Goal: Find specific page/section: Find specific page/section

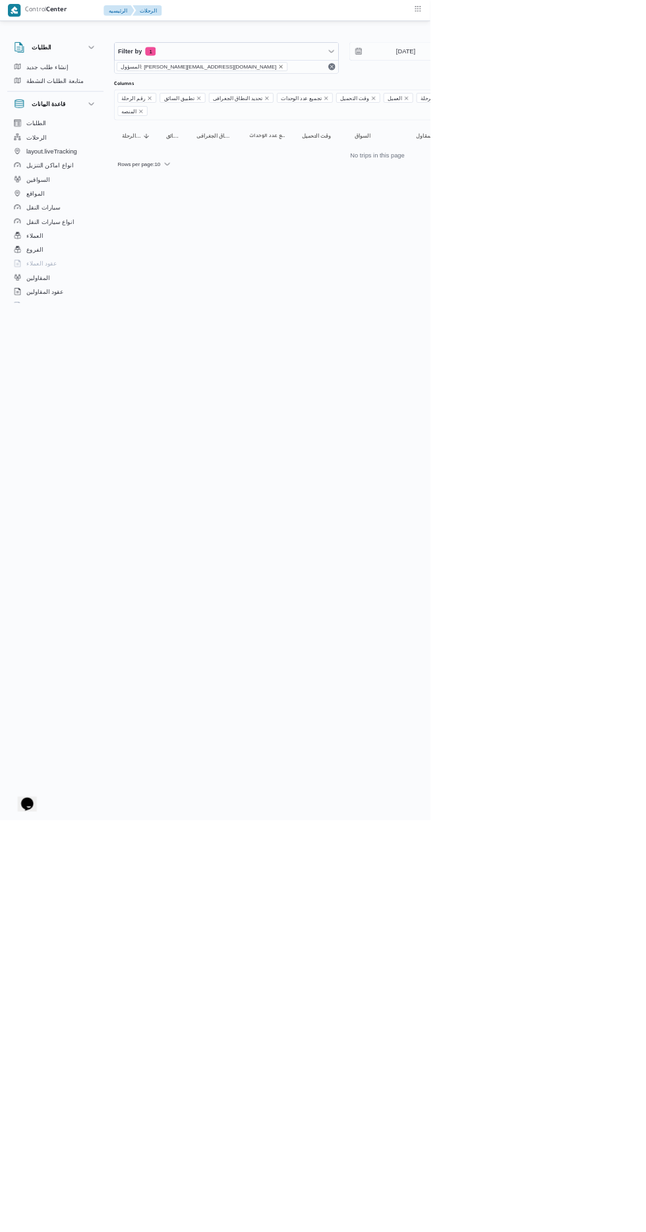
click at [419, 99] on icon "remove selected entity" at bounding box center [421, 100] width 5 height 5
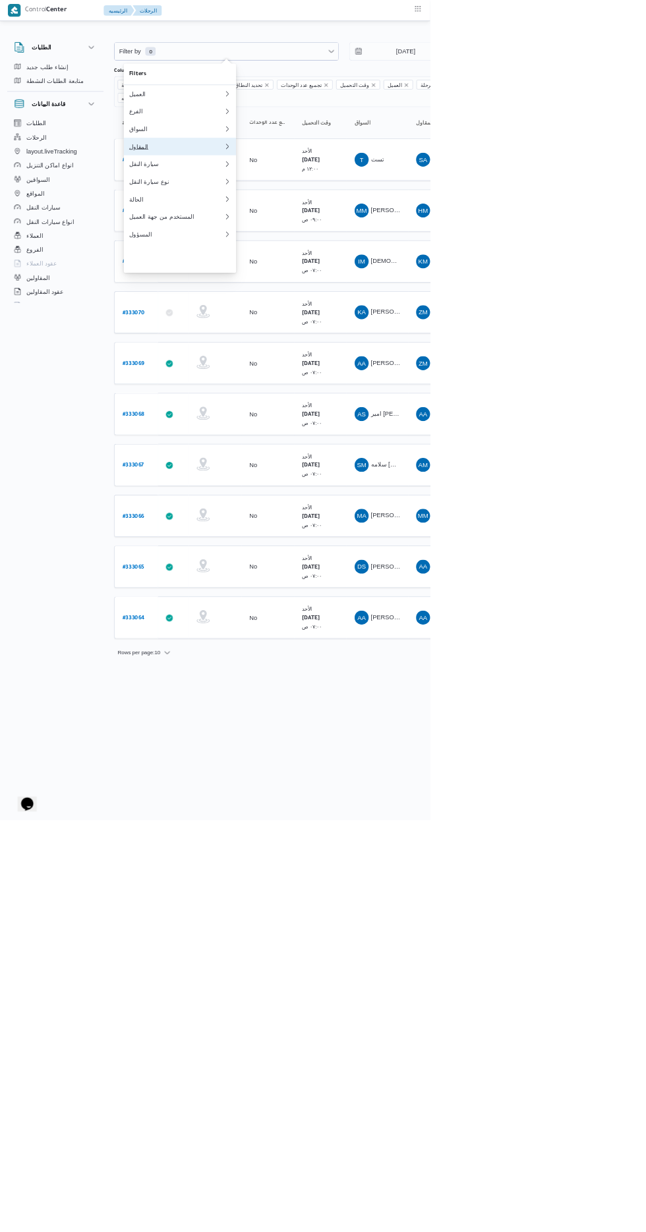
click at [275, 225] on div "المقاول" at bounding box center [265, 220] width 142 height 11
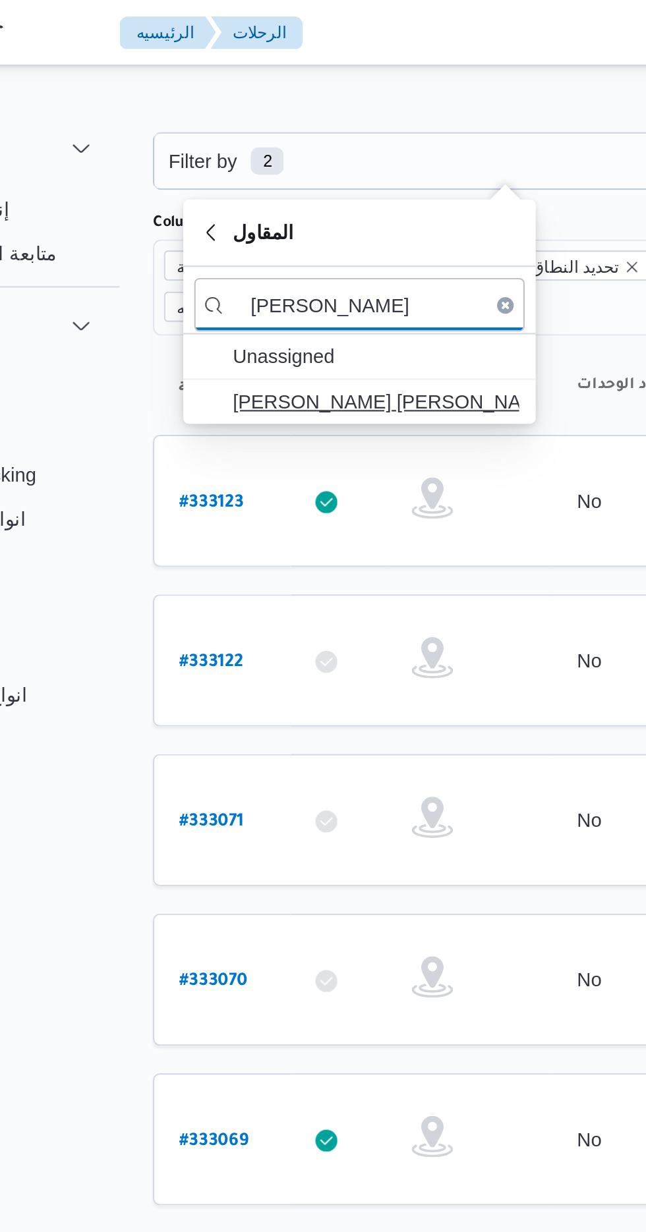
type input "[PERSON_NAME]"
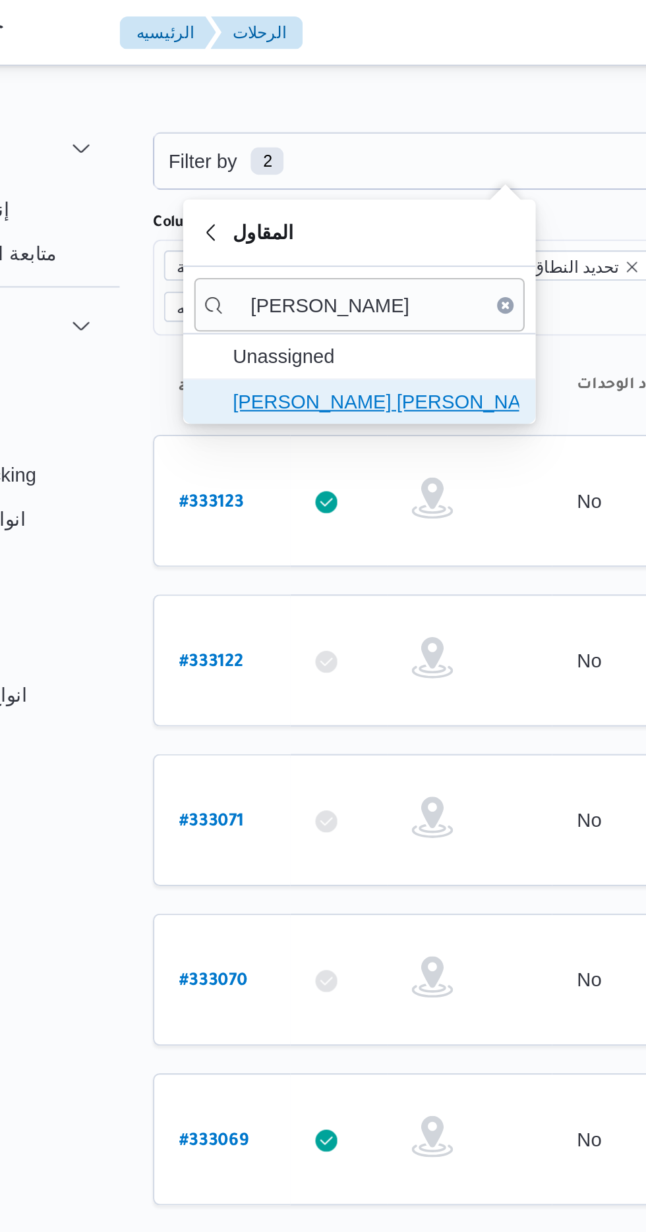
click at [295, 188] on span "[PERSON_NAME] [PERSON_NAME]" at bounding box center [278, 192] width 137 height 16
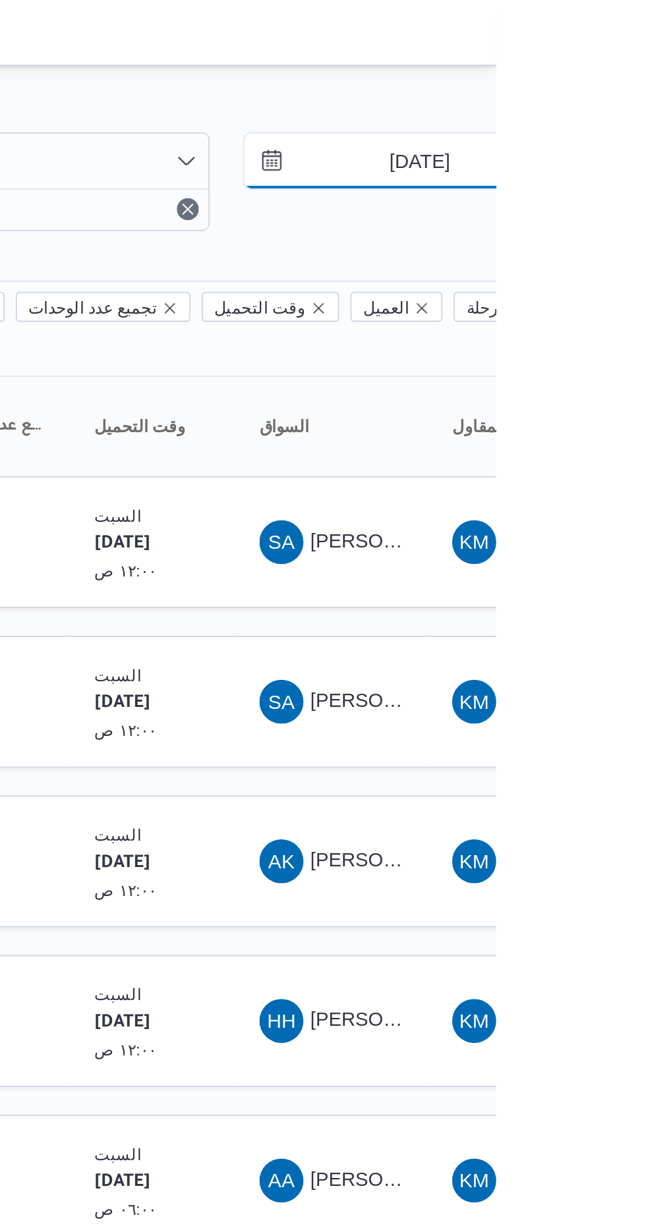
click at [602, 75] on input "[DATE]" at bounding box center [600, 77] width 150 height 26
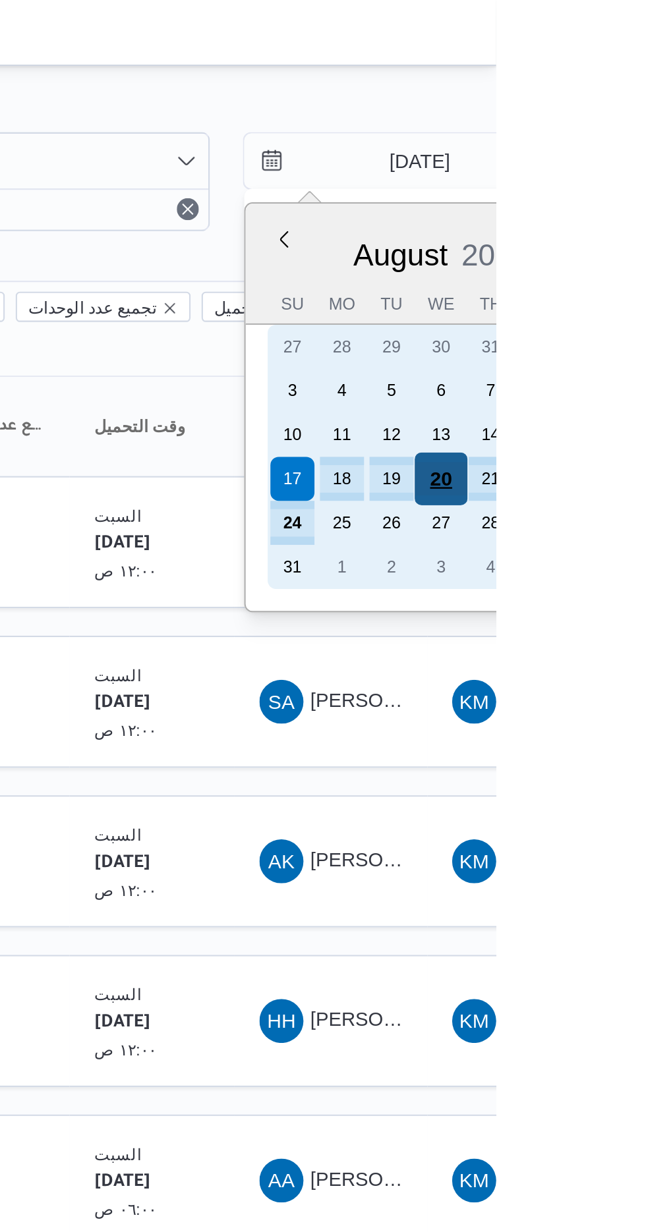
click at [615, 220] on div "20" at bounding box center [619, 229] width 25 height 25
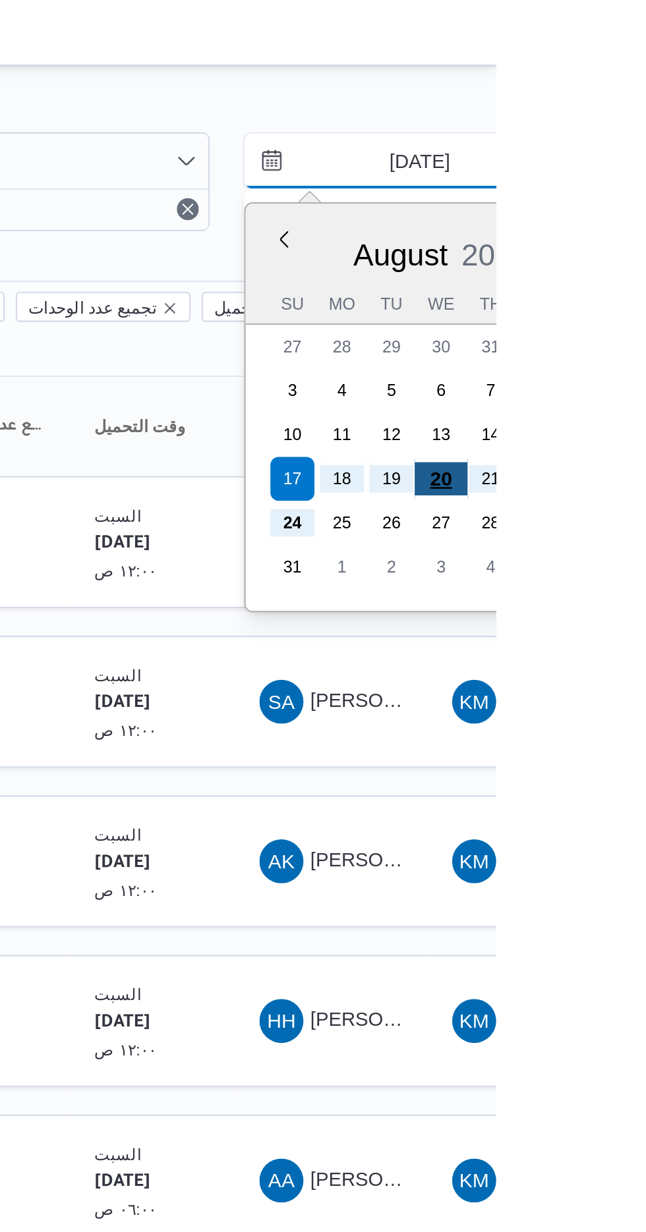
type input "[DATE]"
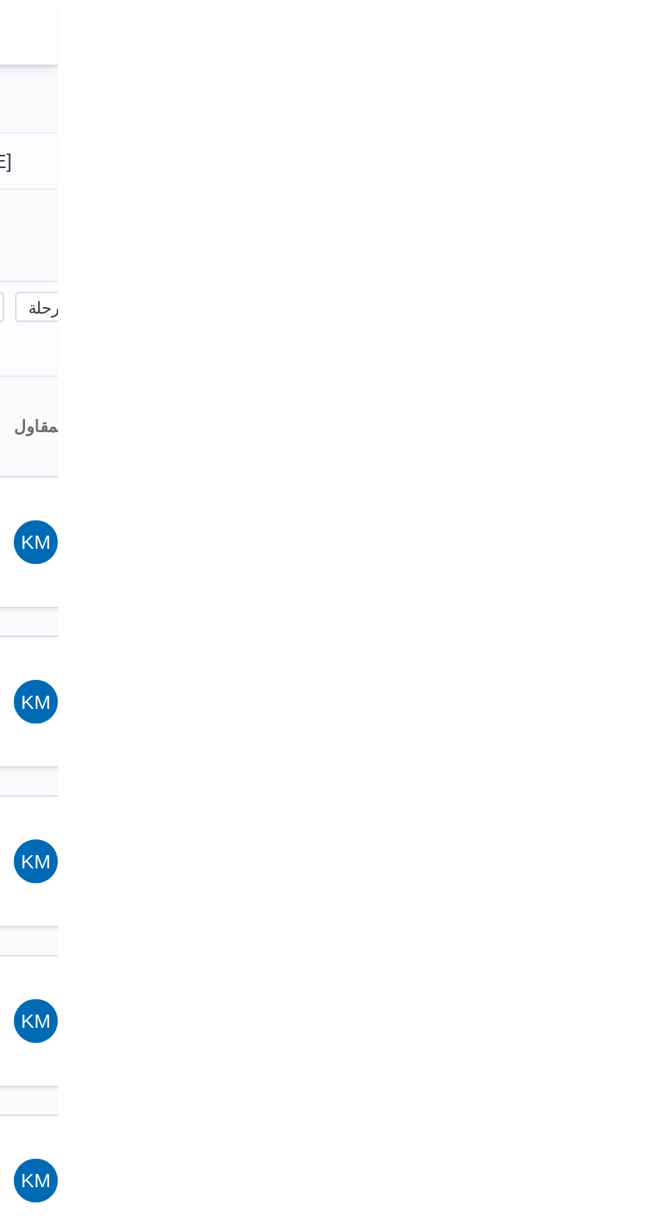
type input "[DATE]"
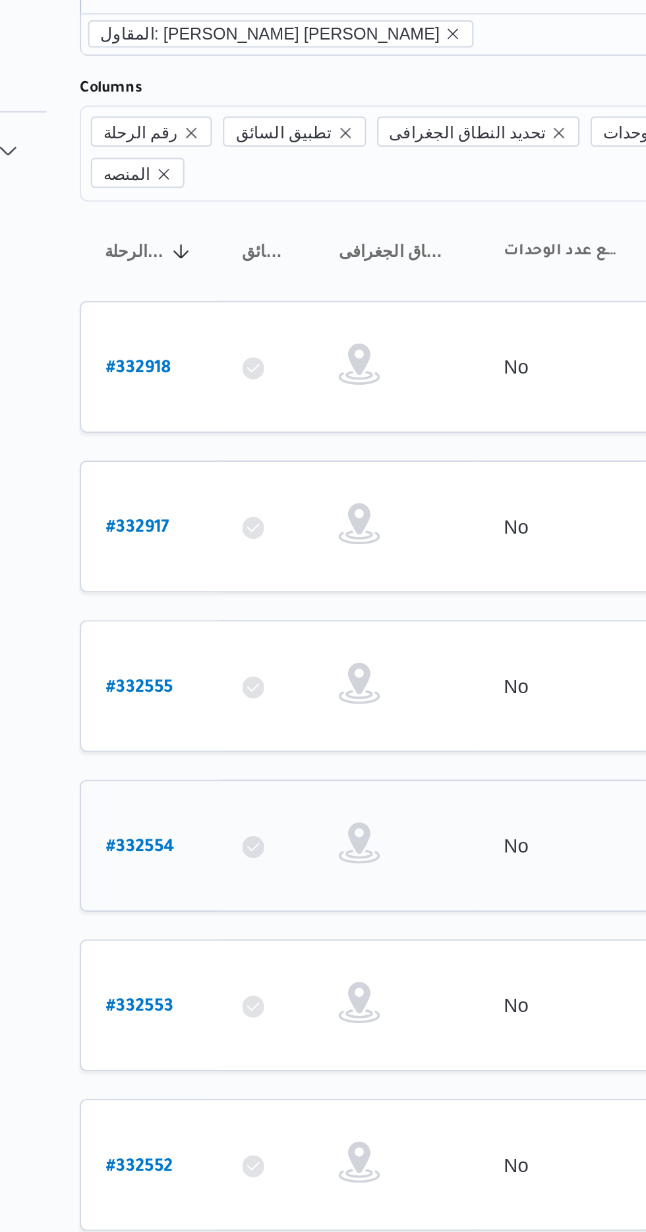
click at [190, 486] on b "# 332554" at bounding box center [200, 490] width 33 height 9
click at [231, 99] on icon "remove selected entity" at bounding box center [235, 100] width 8 height 8
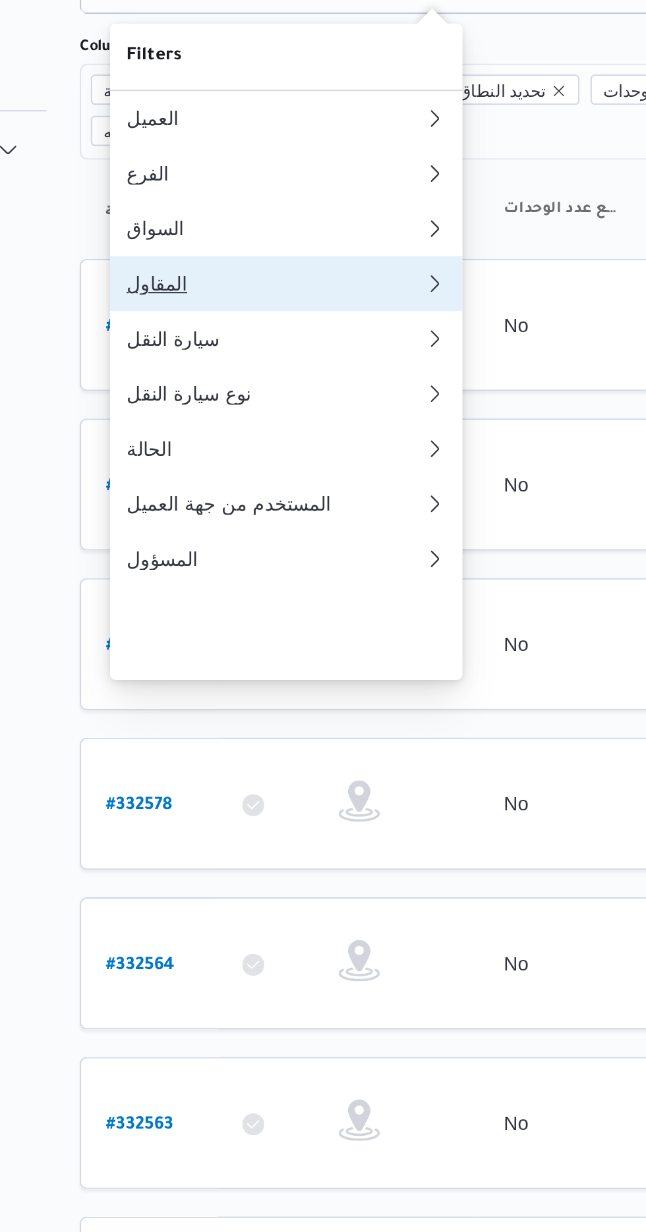
click at [225, 225] on div "المقاول" at bounding box center [262, 220] width 137 height 11
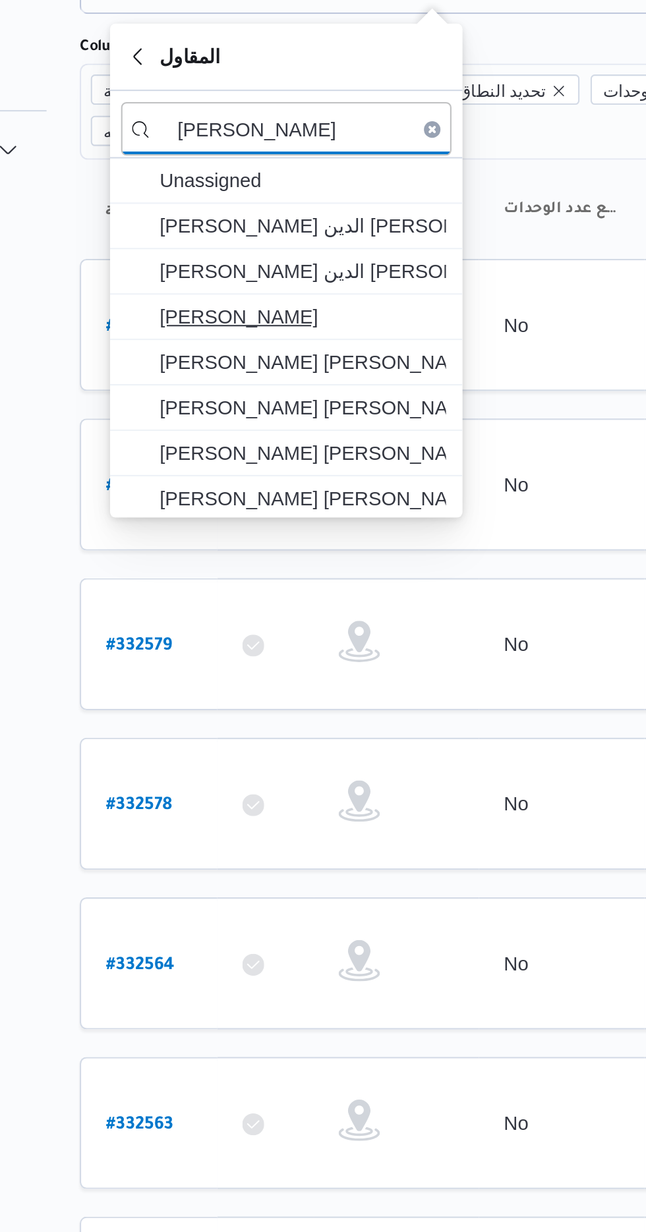
type input "[PERSON_NAME]"
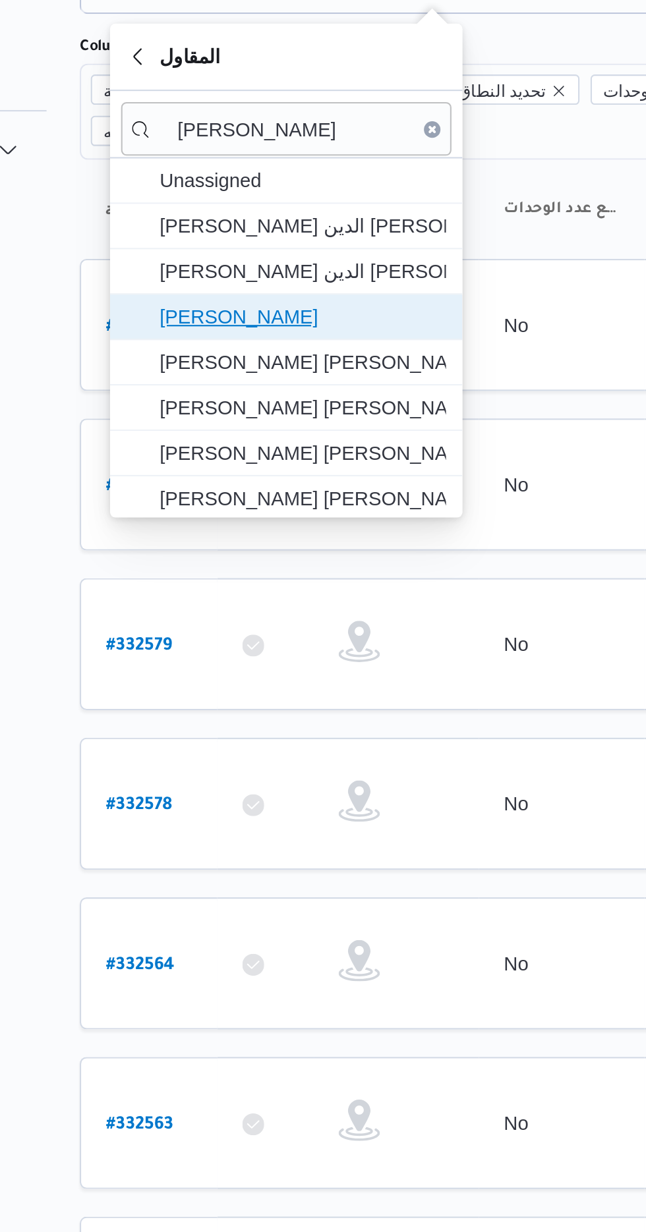
click at [245, 235] on span "[PERSON_NAME]" at bounding box center [278, 236] width 137 height 16
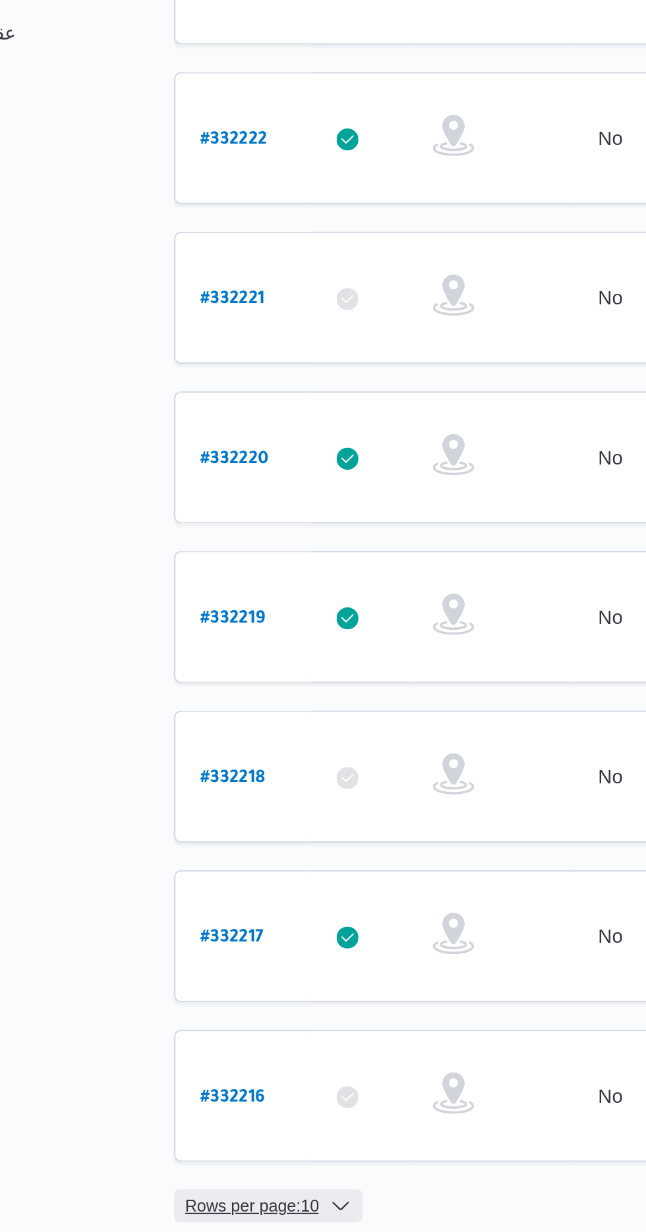
click at [208, 992] on span "Rows per page : 10" at bounding box center [209, 1000] width 64 height 16
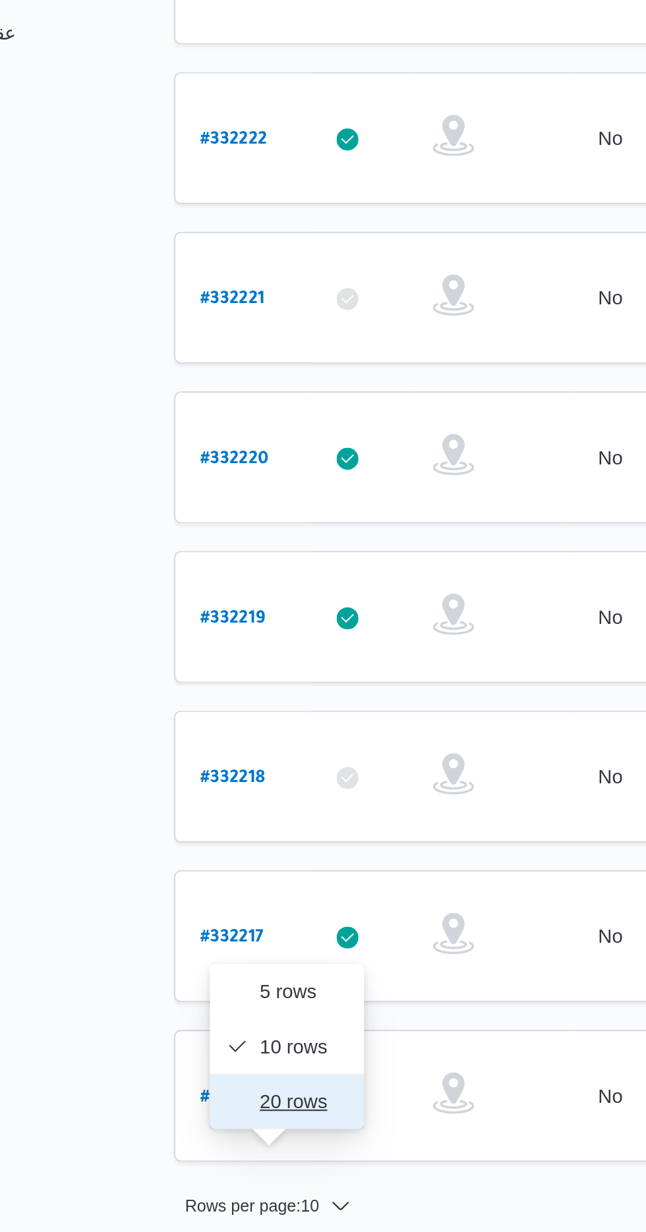
click at [223, 951] on span "20 rows" at bounding box center [233, 950] width 42 height 11
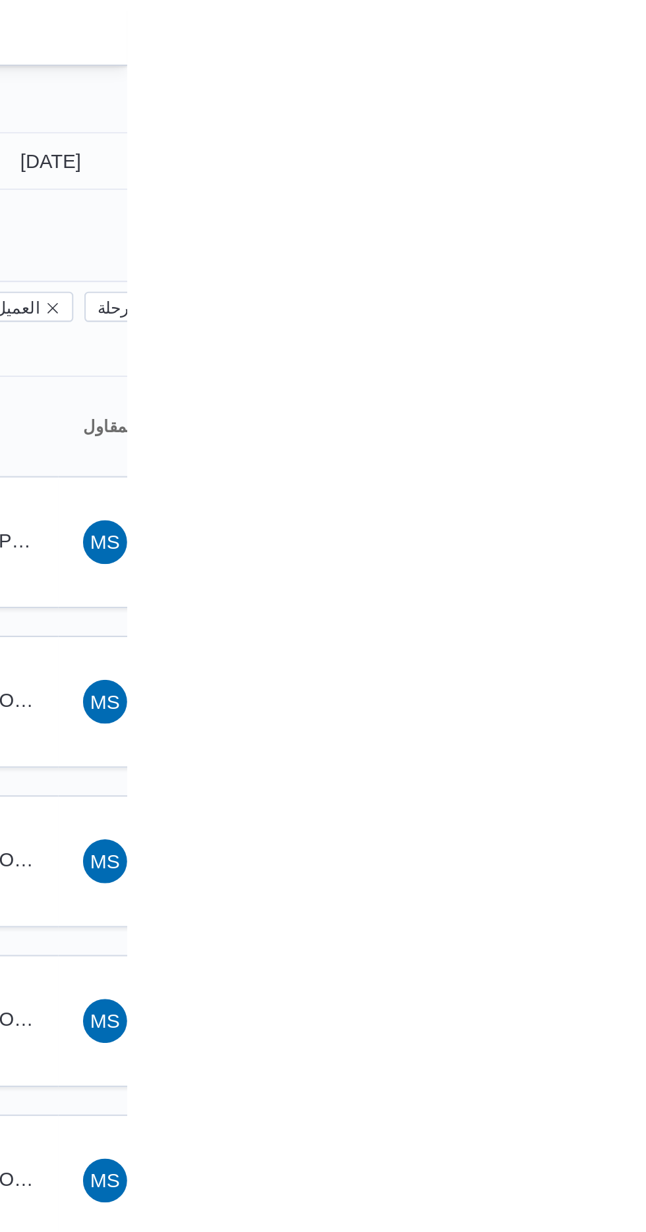
type input "[DATE]"
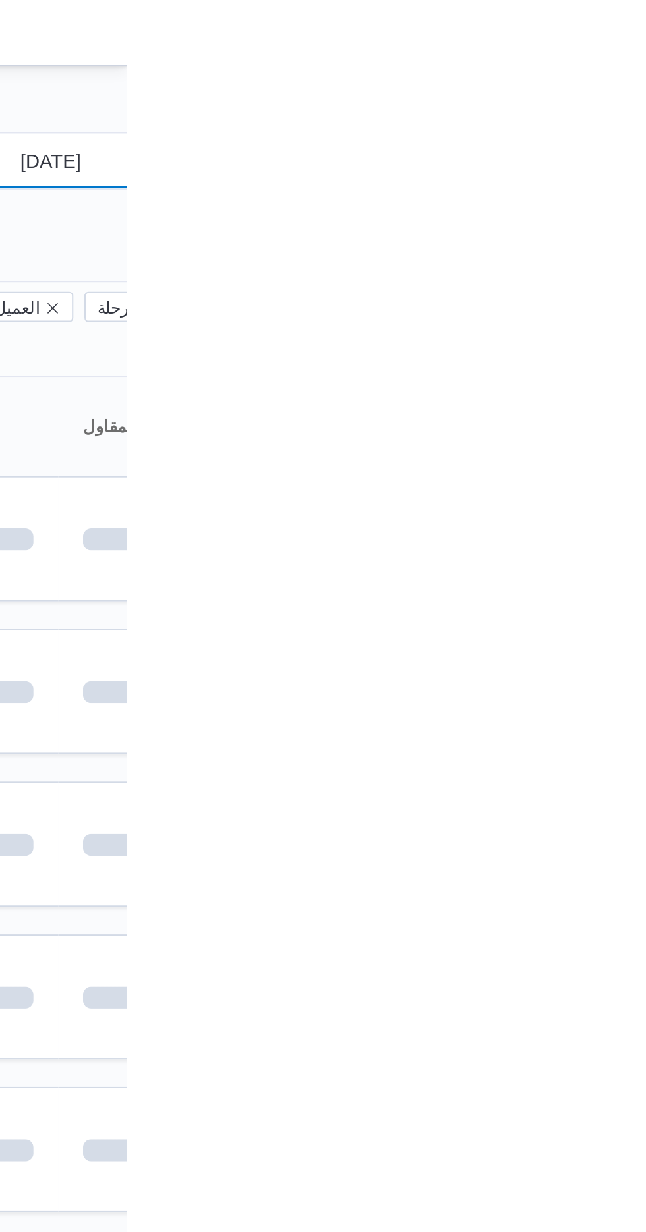
click at [602, 76] on input "[DATE]" at bounding box center [600, 77] width 150 height 26
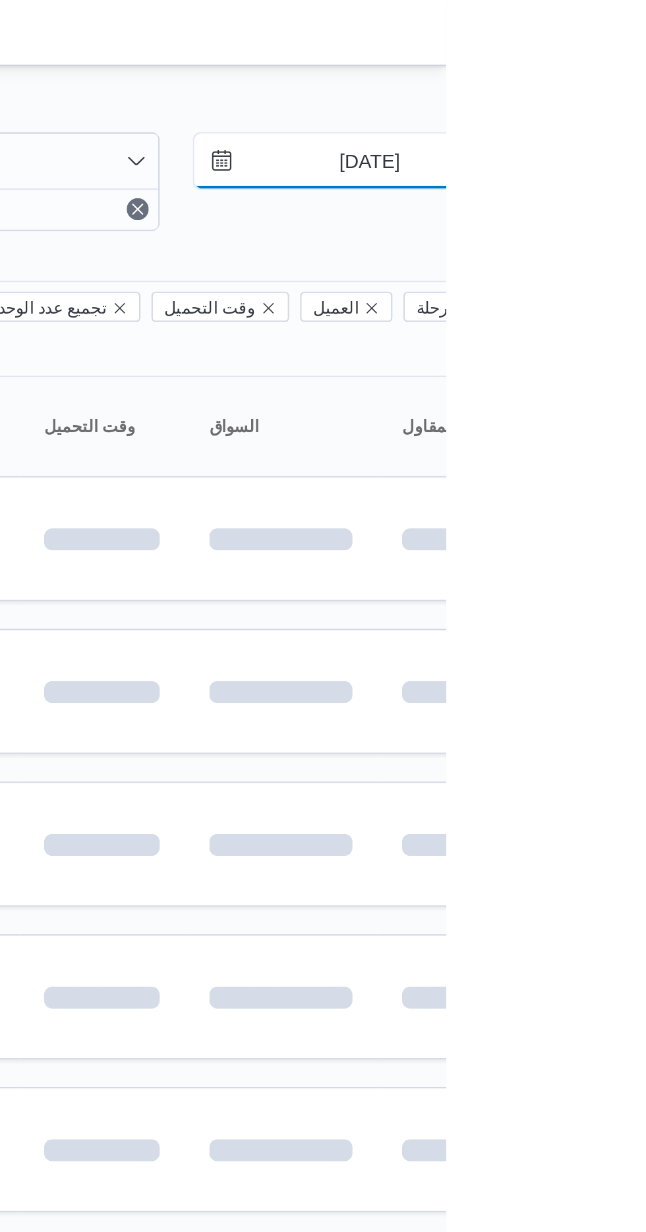
type input "[DATE]"
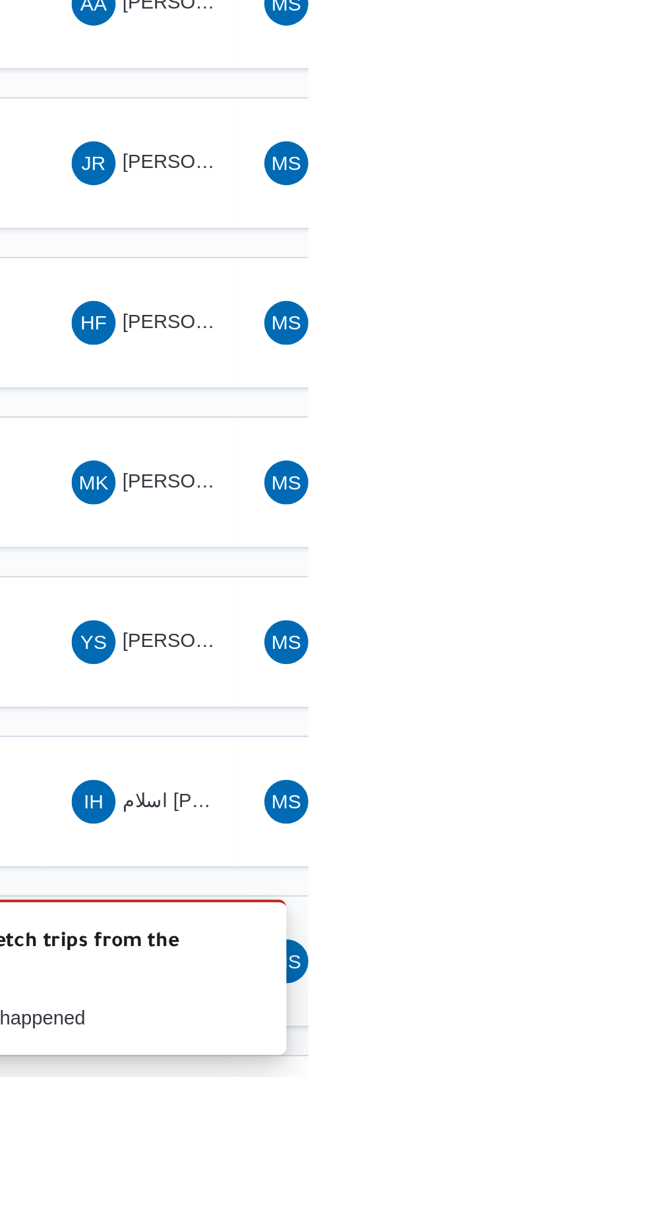
click at [568, 1171] on span "[PERSON_NAME]" at bounding box center [595, 1176] width 76 height 11
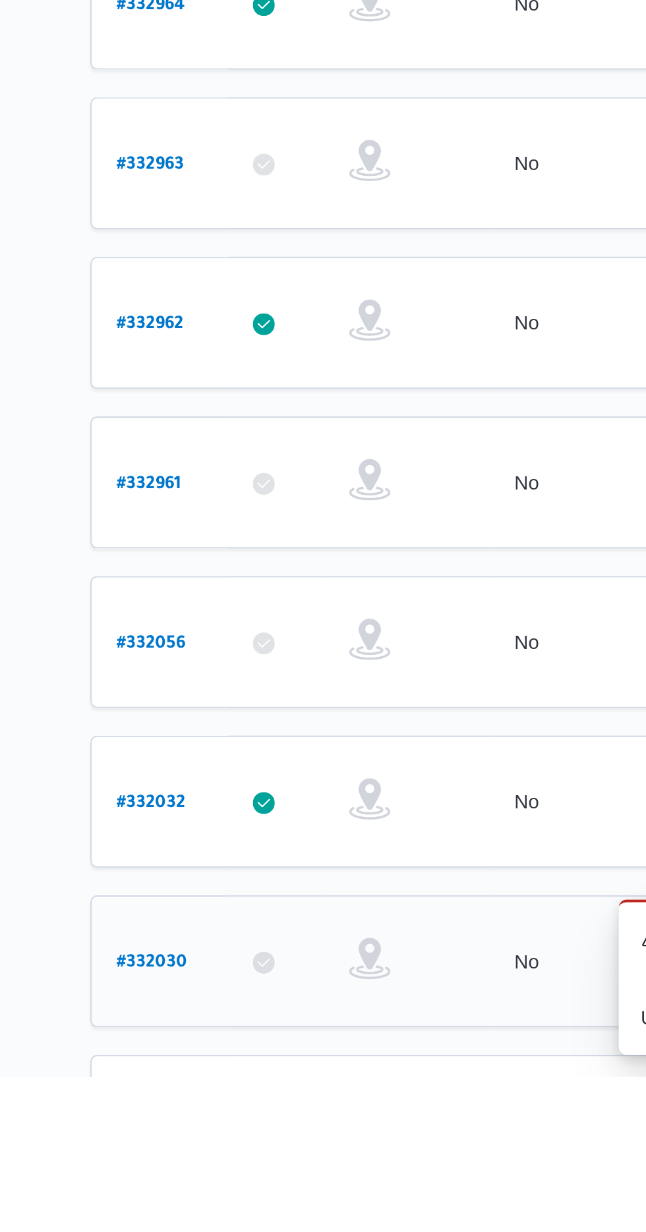
click at [187, 1174] on b "# 332030" at bounding box center [201, 1178] width 34 height 9
